Goal: Task Accomplishment & Management: Use online tool/utility

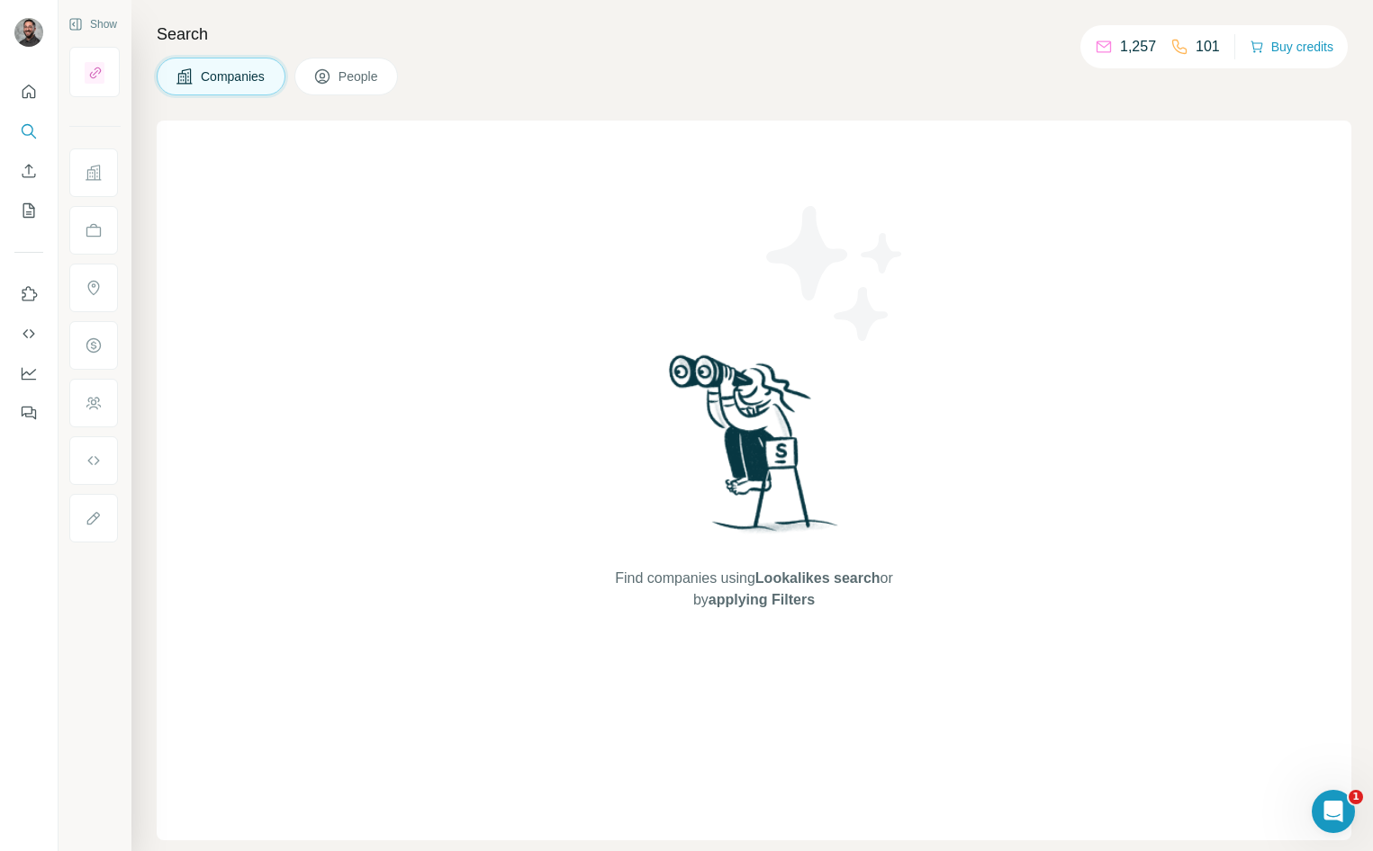
click at [456, 198] on div "Find companies using Lookalikes search or by applying Filters" at bounding box center [754, 481] width 1194 height 720
click at [1337, 822] on div "Open Intercom Messenger" at bounding box center [1330, 808] width 59 height 59
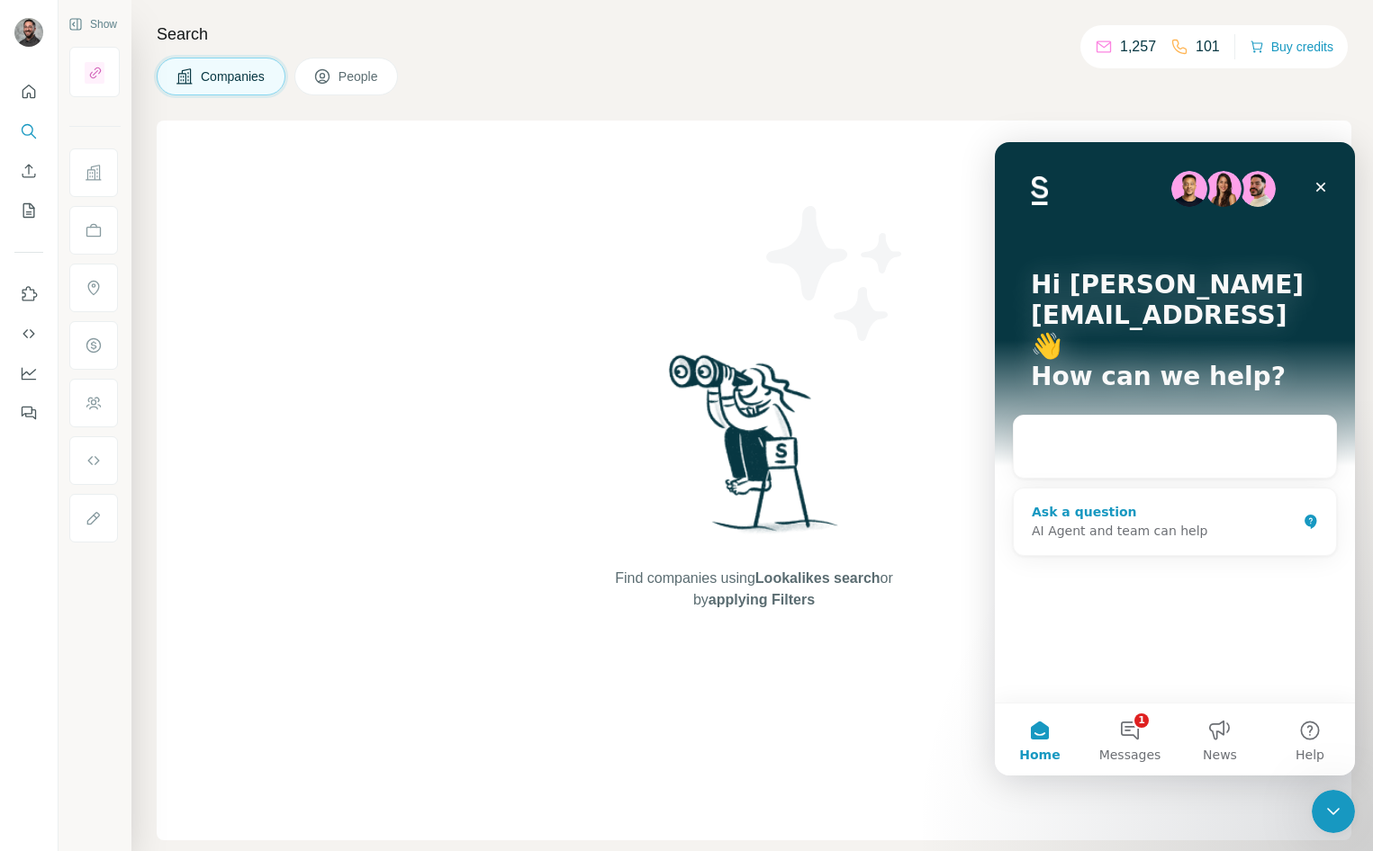
click at [1161, 522] on div "AI Agent and team can help" at bounding box center [1163, 531] width 265 height 19
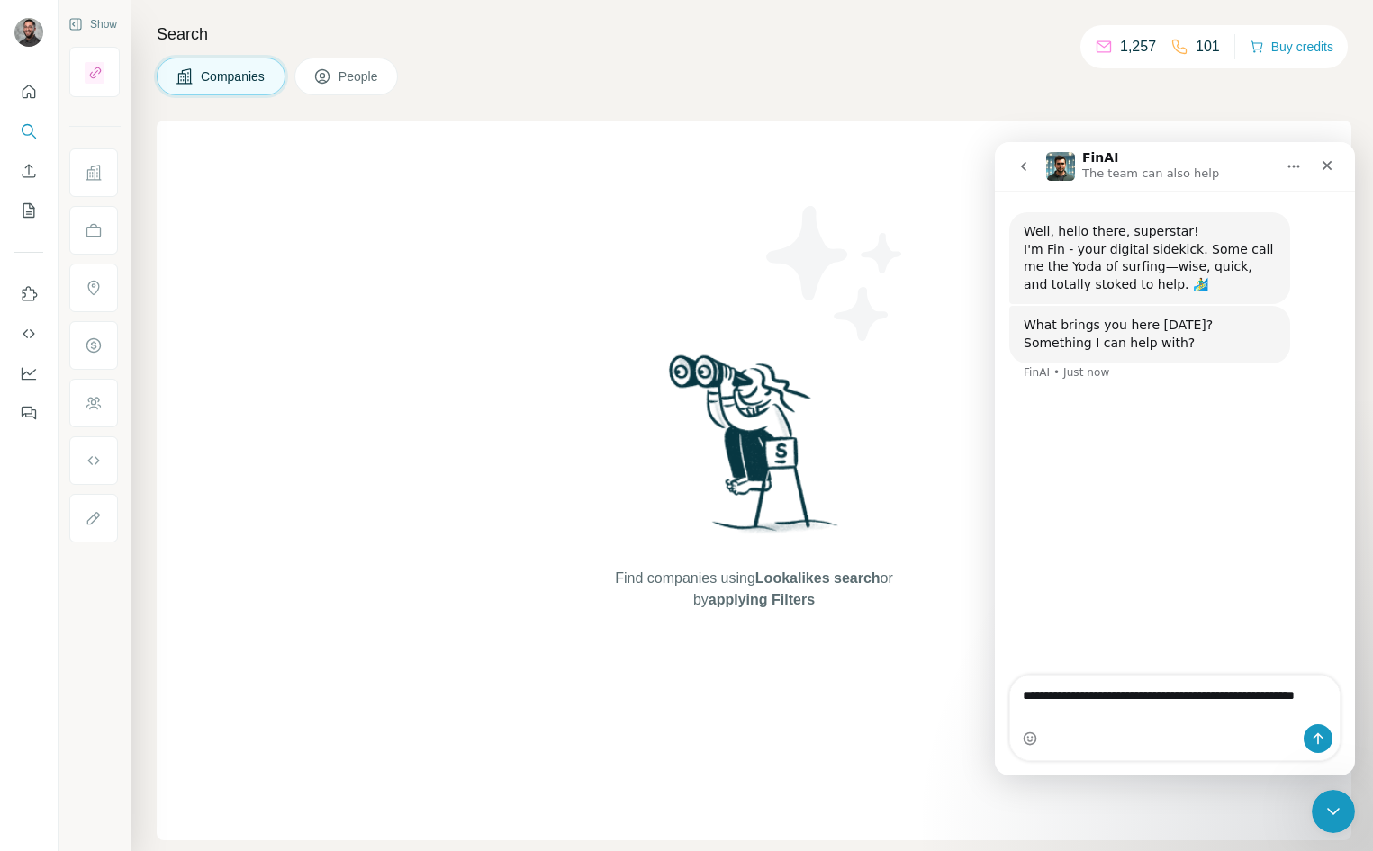
type textarea "**********"
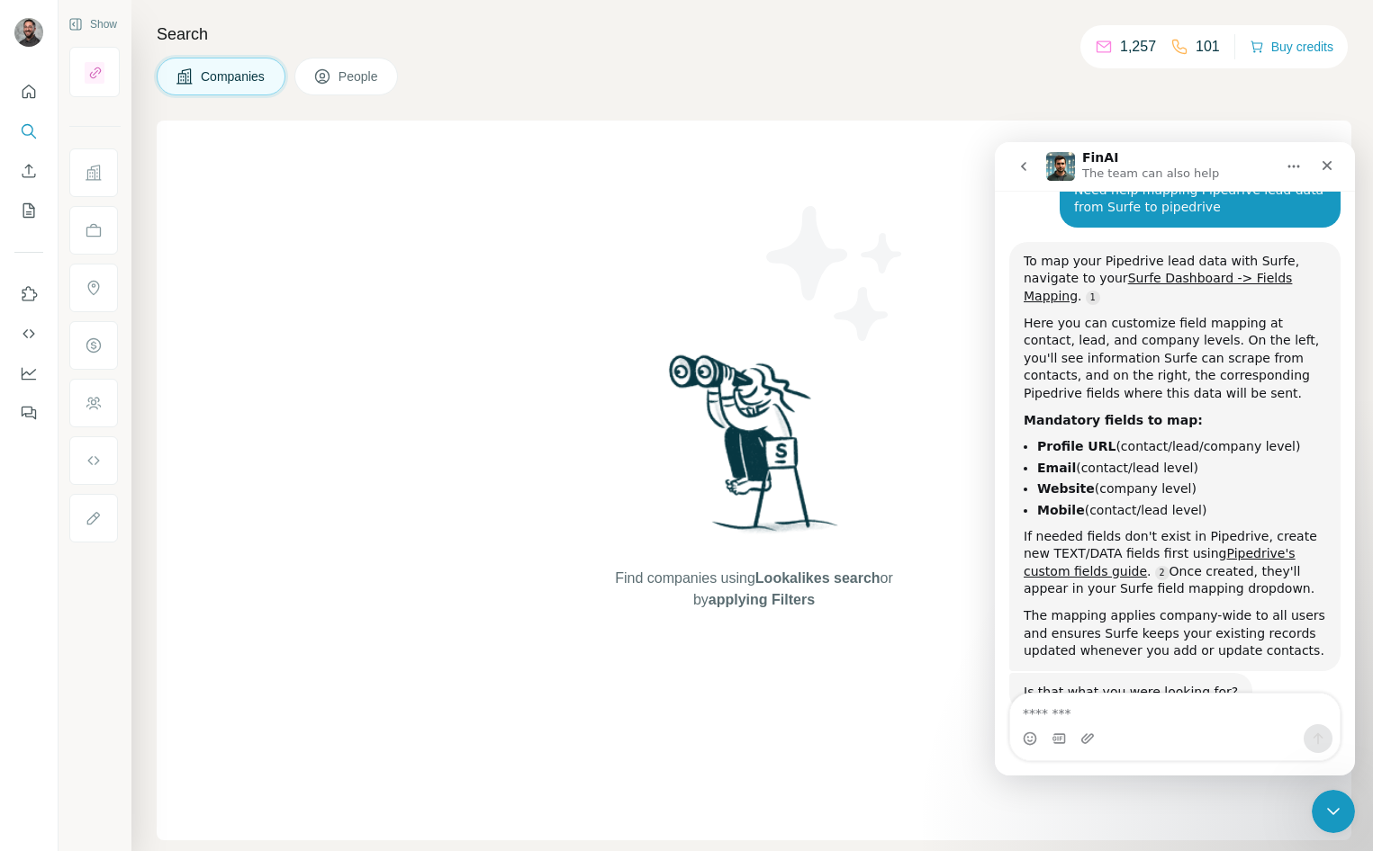
scroll to position [247, 0]
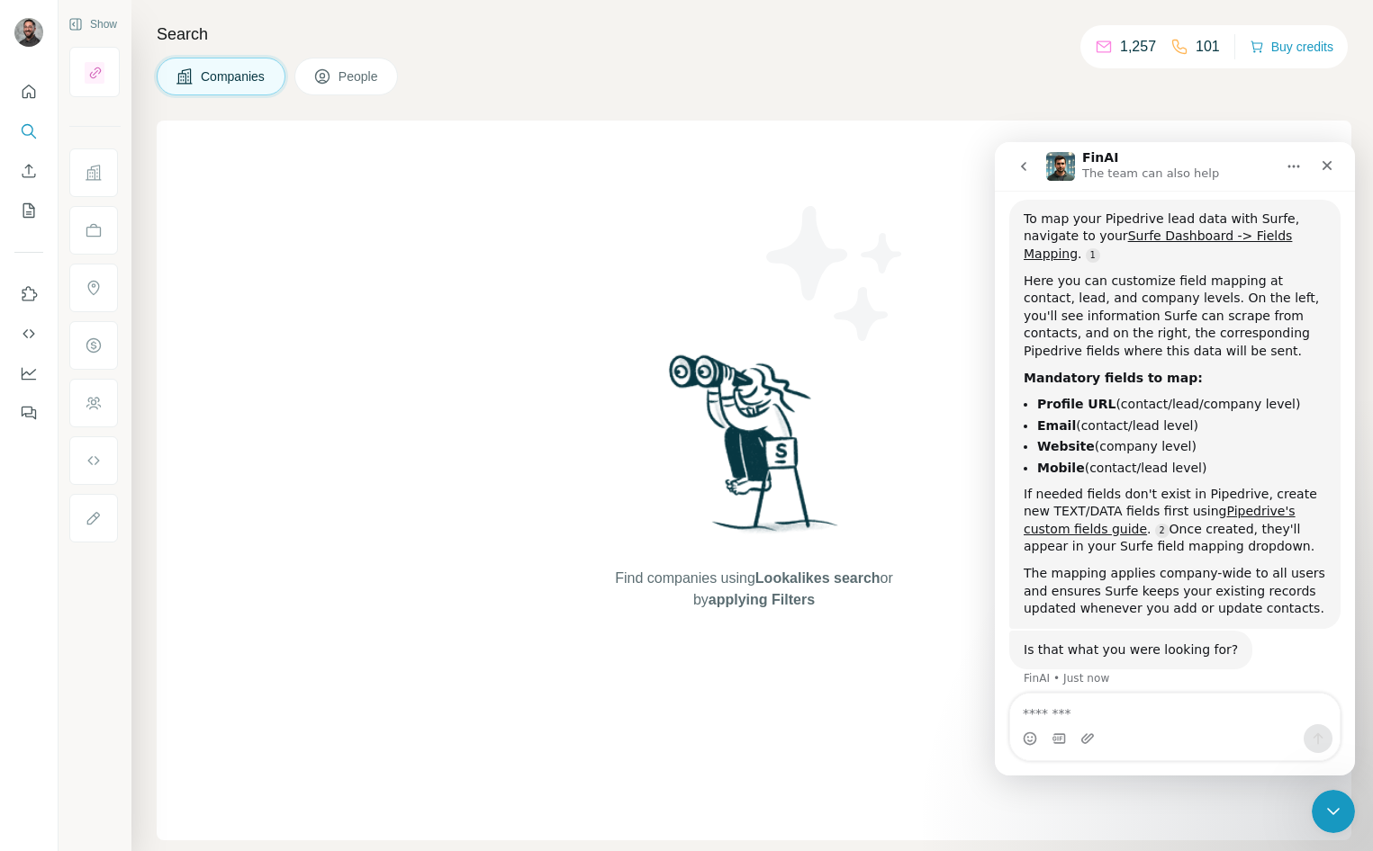
drag, startPoint x: 1203, startPoint y: 465, endPoint x: 1033, endPoint y: 404, distance: 180.8
click at [1033, 404] on ul "Profile URL (contact/lead/company level) Email (contact/lead level) Website (co…" at bounding box center [1174, 436] width 302 height 80
copy ul "Profile URL (contact/lead/company level) Email (contact/lead level) Website (co…"
click at [1189, 237] on link "Surfe Dashboard -> Fields Mapping" at bounding box center [1157, 245] width 268 height 32
